Goal: Task Accomplishment & Management: Manage account settings

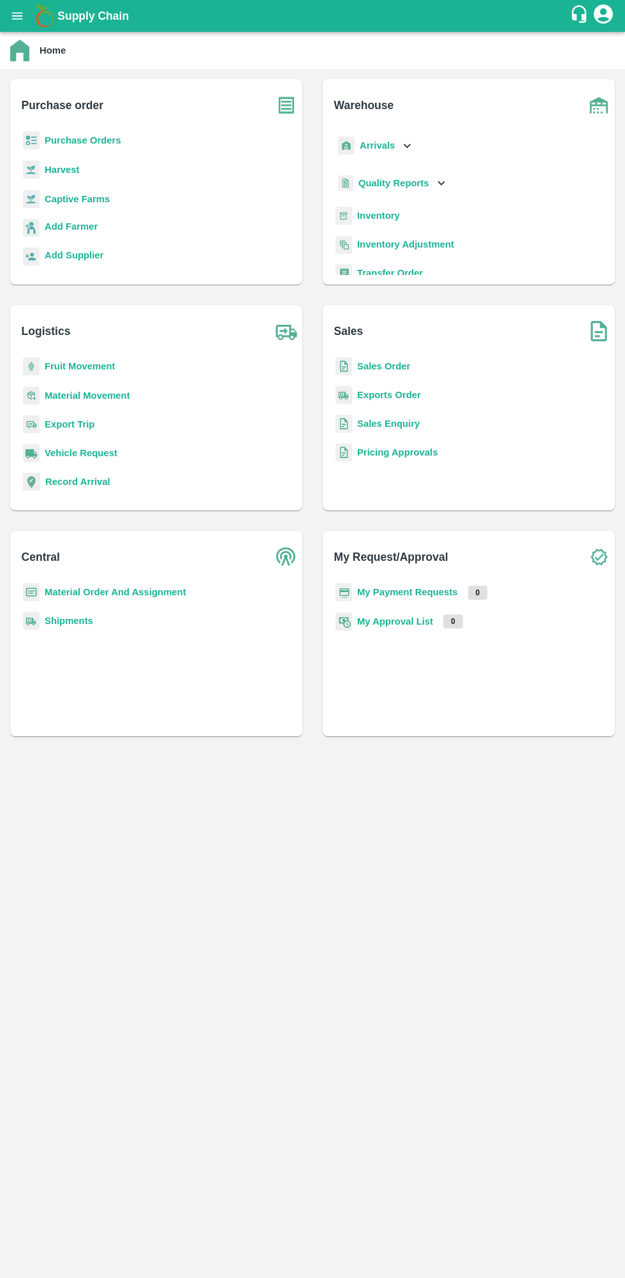
click at [392, 592] on b "My Payment Requests" at bounding box center [407, 592] width 101 height 10
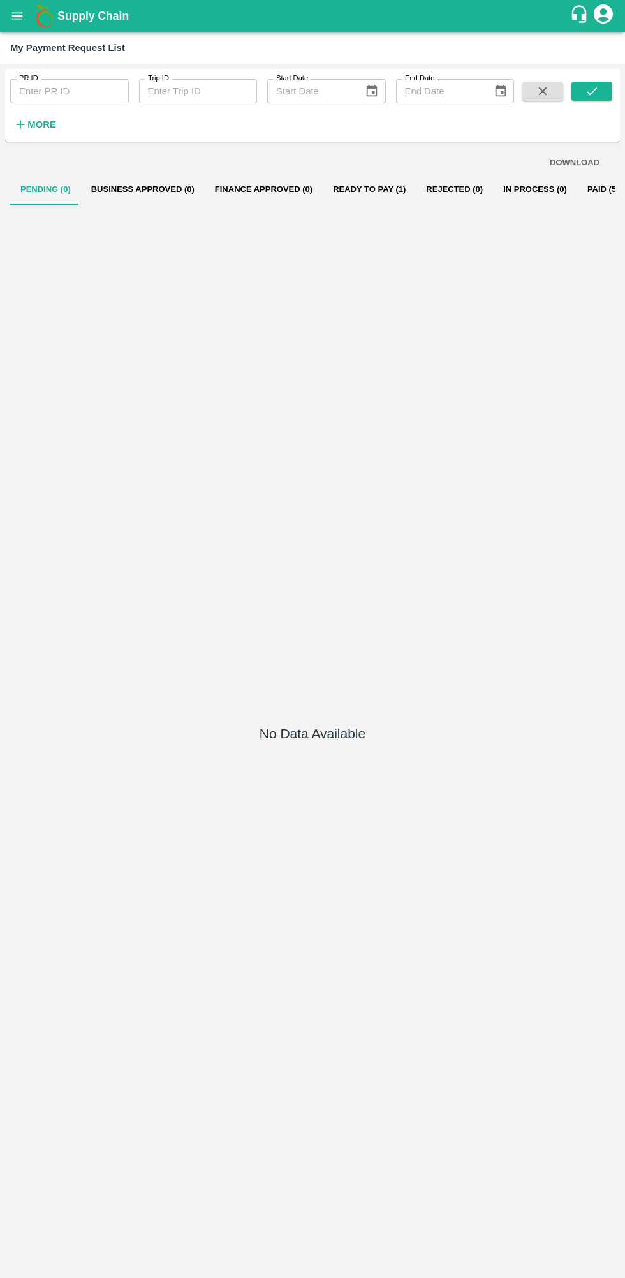
click at [376, 204] on button "Ready To Pay (1)" at bounding box center [369, 189] width 93 height 31
